Goal: Check status: Check status

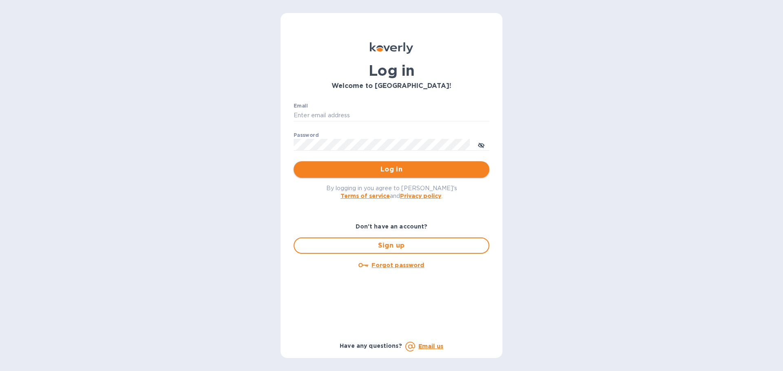
type input "[EMAIL_ADDRESS][DOMAIN_NAME]"
click at [347, 166] on span "Log in" at bounding box center [391, 170] width 183 height 10
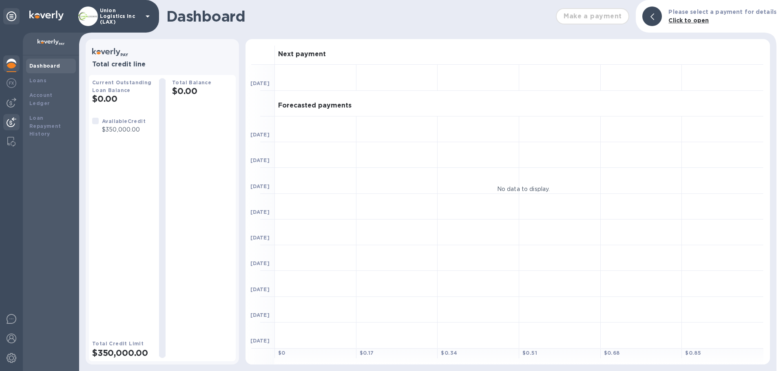
click at [6, 124] on div at bounding box center [11, 123] width 16 height 18
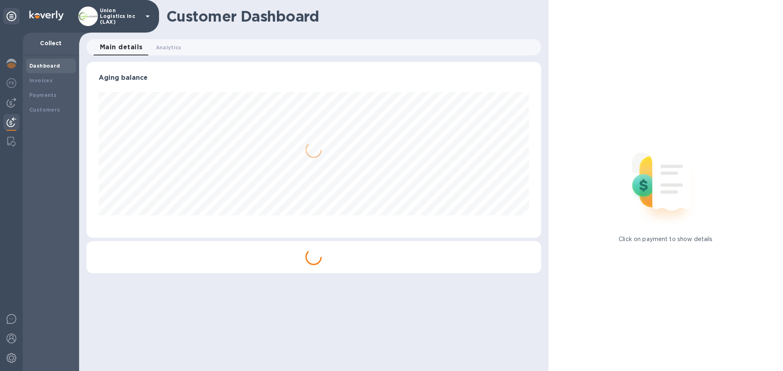
scroll to position [176, 454]
click at [49, 98] on div "Payments" at bounding box center [50, 95] width 43 height 8
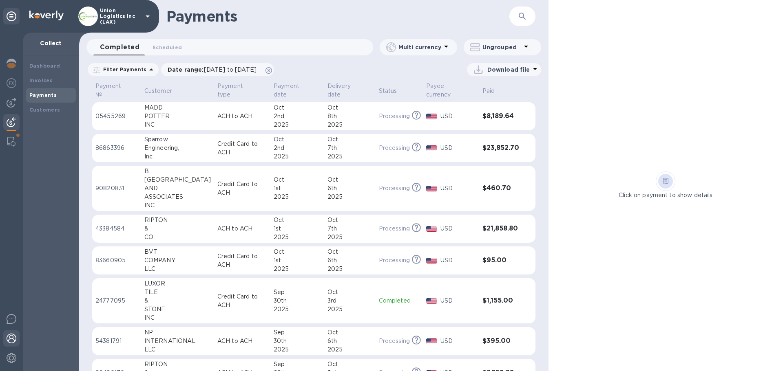
click at [18, 341] on div at bounding box center [11, 340] width 16 height 18
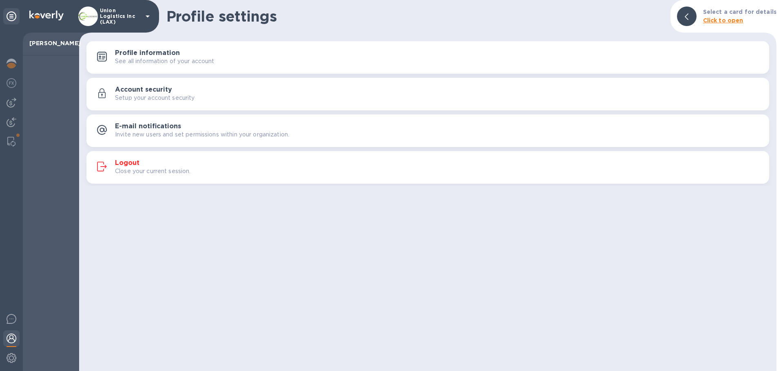
click at [172, 158] on div "Logout Close your current session." at bounding box center [427, 168] width 673 height 20
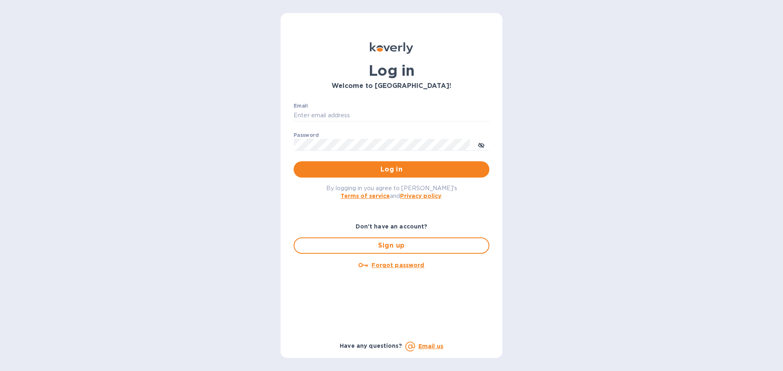
type input "[EMAIL_ADDRESS][DOMAIN_NAME]"
